Goal: Find specific page/section: Find specific page/section

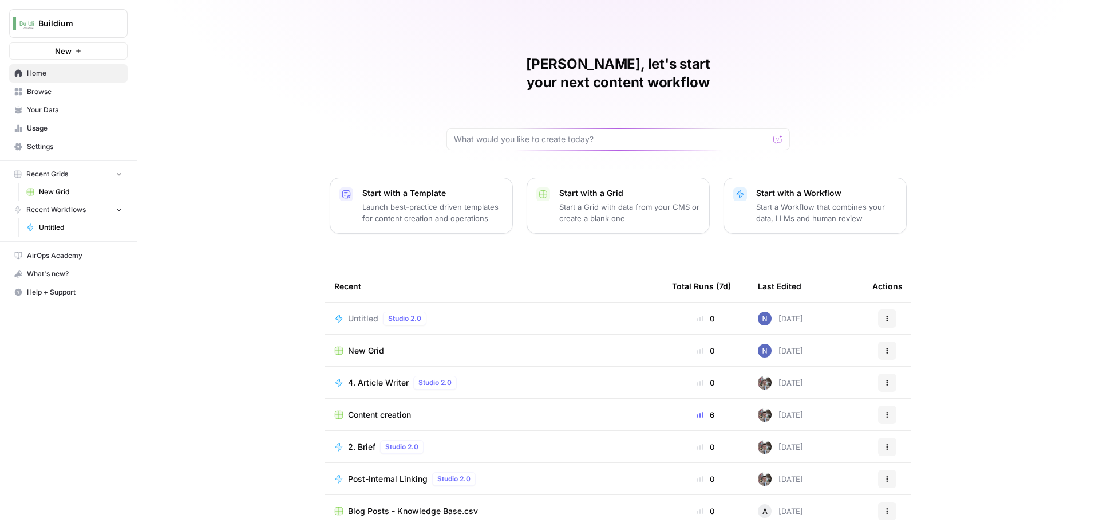
click at [88, 357] on div "Buildium New Home Browse Your Data Usage Settings Recent Grids New Grid Recent …" at bounding box center [68, 261] width 137 height 522
click at [86, 115] on link "Your Data" at bounding box center [68, 110] width 119 height 18
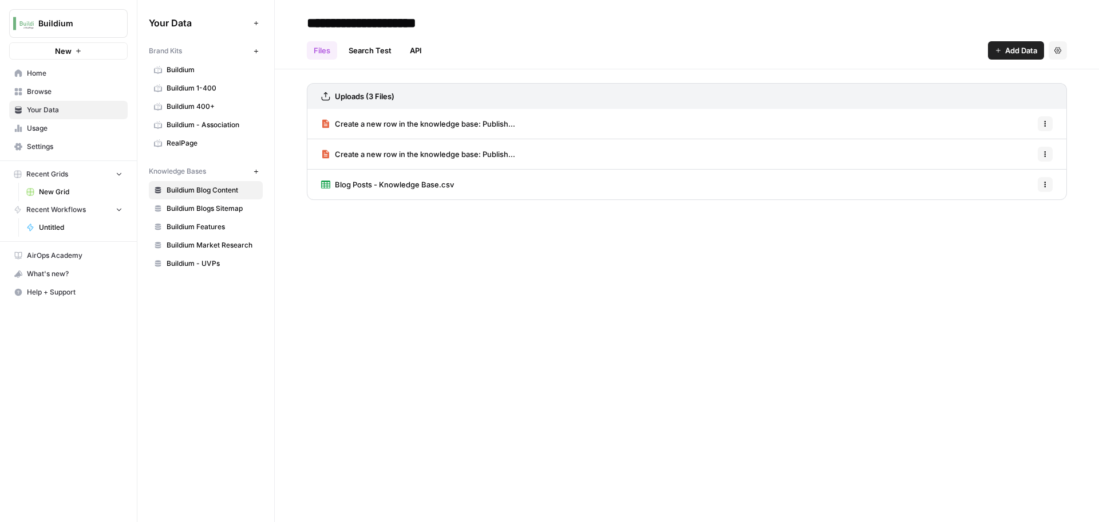
click at [80, 100] on link "Browse" at bounding box center [68, 91] width 119 height 18
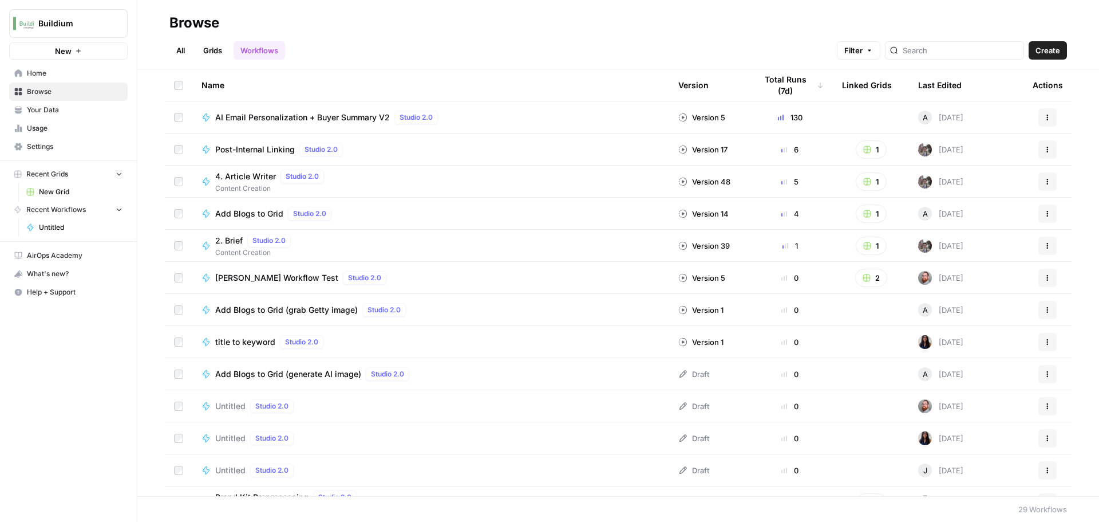
click at [466, 34] on div "All Grids Workflows Filter Create" at bounding box center [618, 45] width 898 height 27
click at [60, 77] on span "Home" at bounding box center [75, 73] width 96 height 10
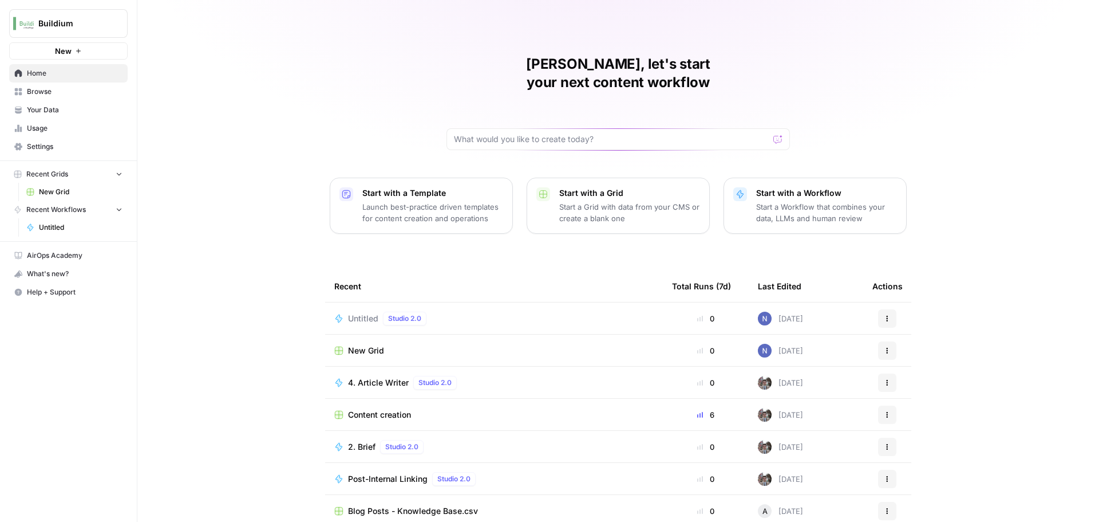
click at [1007, 288] on div "[PERSON_NAME], let's start your next content workflow Start with a Template Lau…" at bounding box center [618, 272] width 962 height 545
click at [231, 277] on div "[PERSON_NAME], let's start your next content workflow Start with a Template Lau…" at bounding box center [618, 272] width 962 height 545
click at [152, 326] on div "[PERSON_NAME], let's start your next content workflow Start with a Template Lau…" at bounding box center [618, 272] width 962 height 545
click at [219, 117] on div "[PERSON_NAME], let's start your next content workflow Start with a Template Lau…" at bounding box center [618, 272] width 962 height 545
click at [504, 311] on div "Untitled Studio 2.0" at bounding box center [493, 318] width 319 height 14
